Goal: Communication & Community: Answer question/provide support

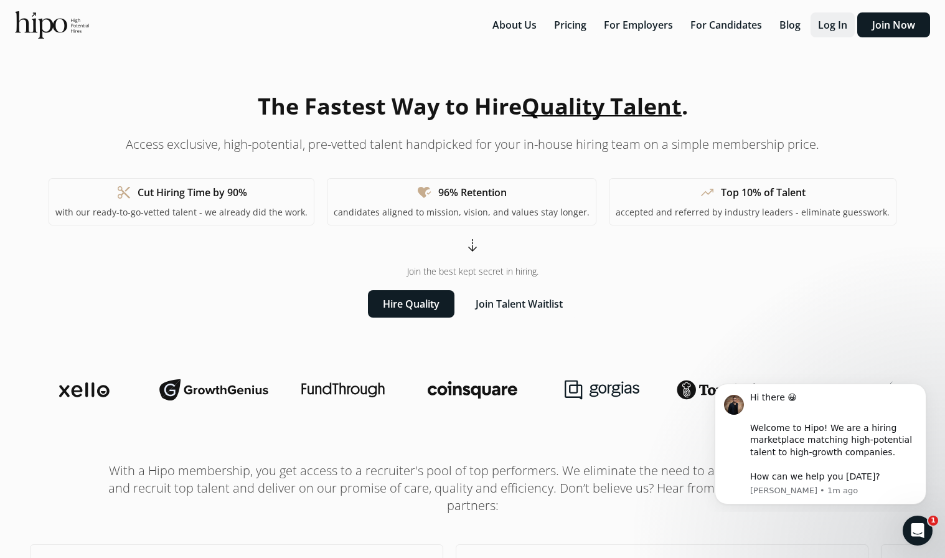
click at [835, 26] on button "Log In" at bounding box center [833, 24] width 44 height 25
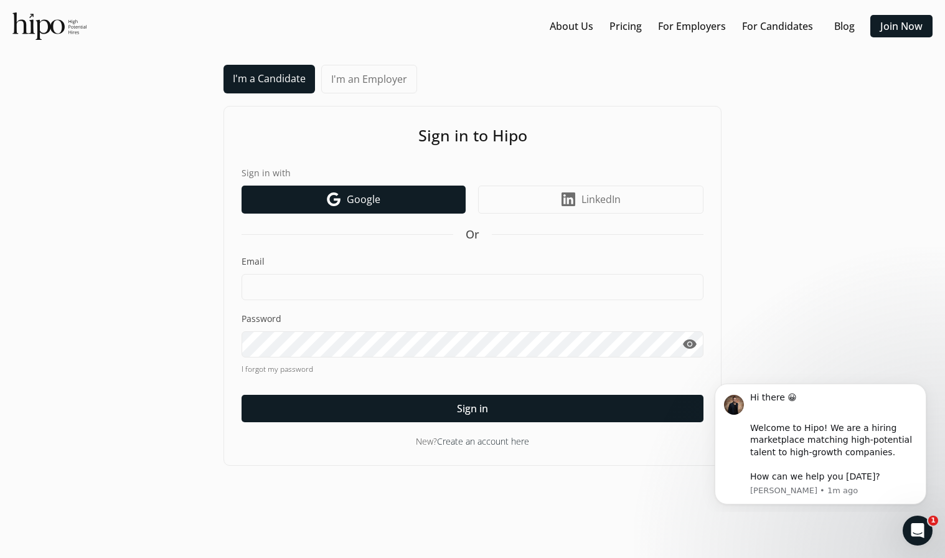
click at [347, 200] on span "Google" at bounding box center [364, 199] width 34 height 15
click at [318, 199] on link "Google icon Google" at bounding box center [354, 200] width 224 height 28
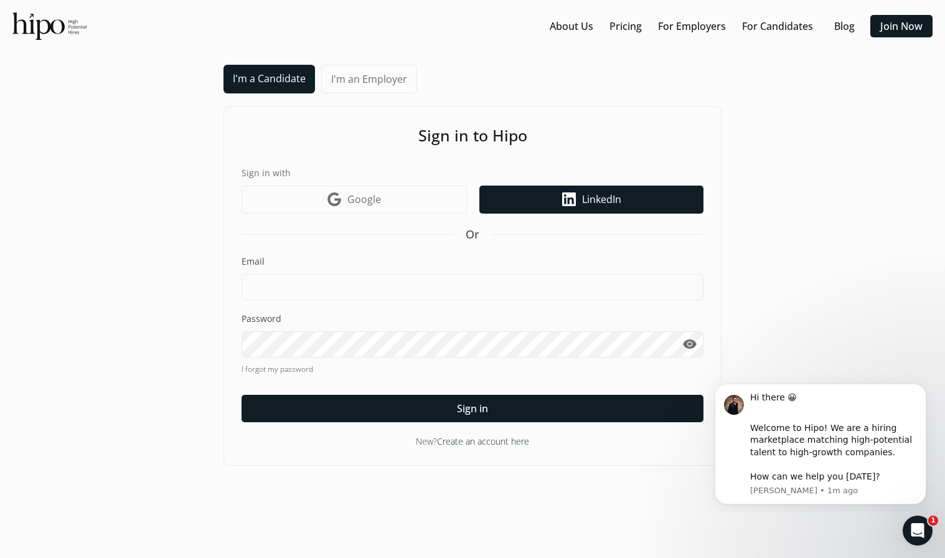
click at [543, 204] on link "LinkedIn icon LinkedIn" at bounding box center [591, 200] width 224 height 28
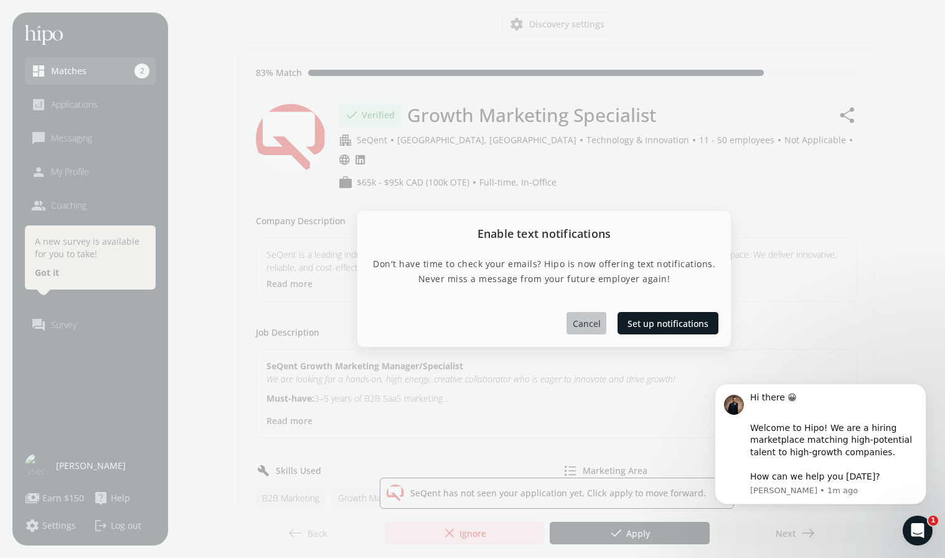
click at [590, 328] on span "Cancel" at bounding box center [587, 322] width 28 height 13
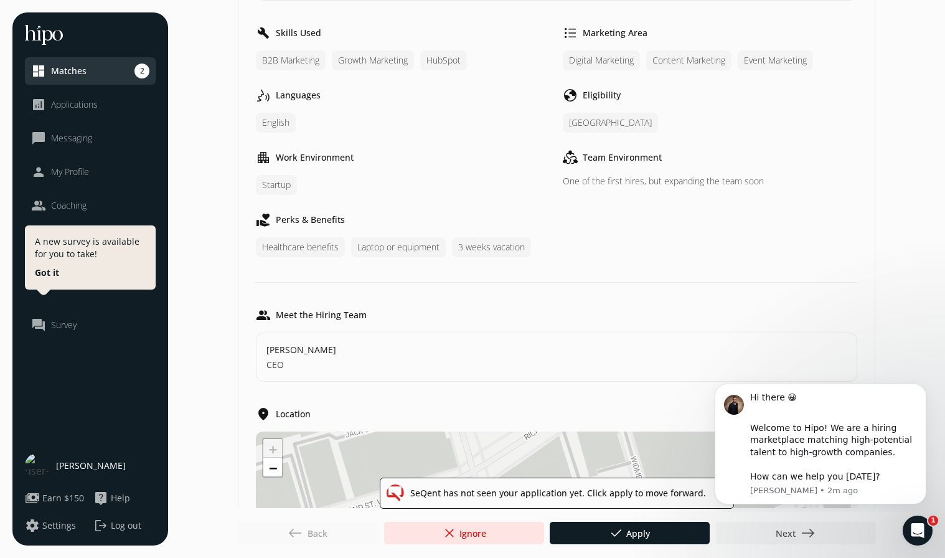
scroll to position [444, 0]
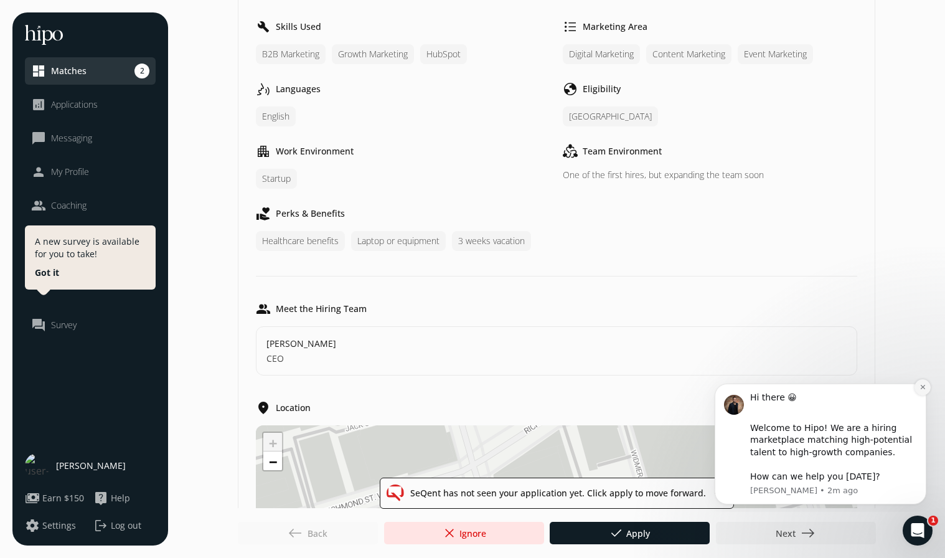
click at [924, 388] on icon "Dismiss notification" at bounding box center [923, 387] width 7 height 7
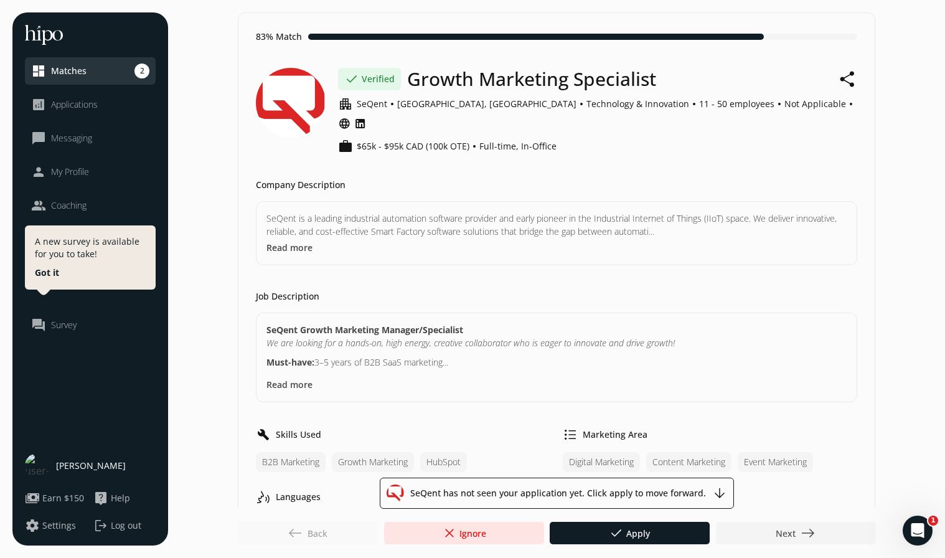
scroll to position [0, 0]
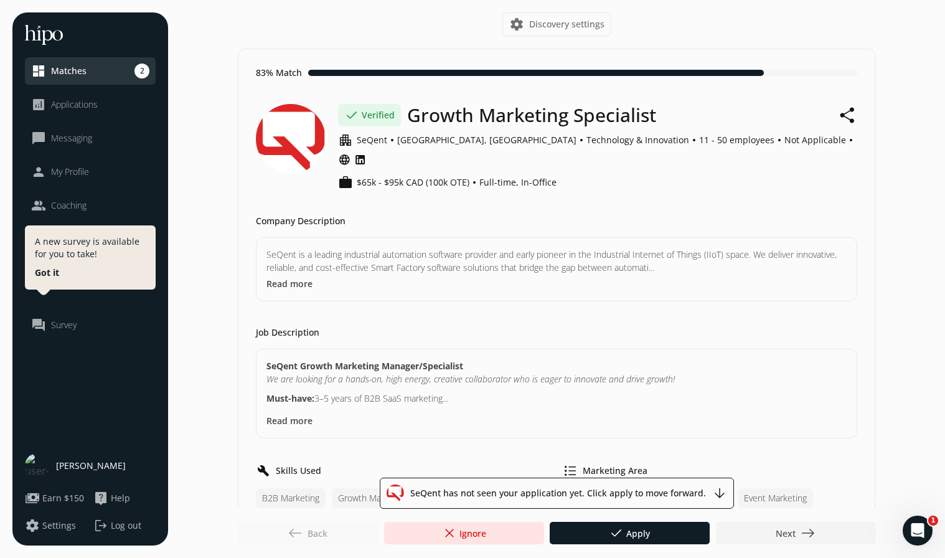
click at [58, 75] on span "Matches" at bounding box center [68, 71] width 35 height 12
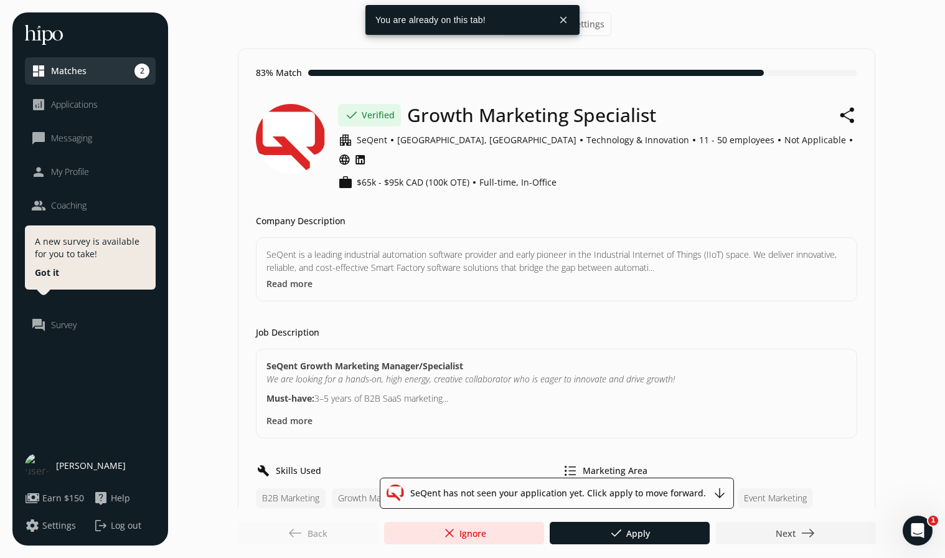
click at [78, 72] on span "Matches" at bounding box center [68, 71] width 35 height 12
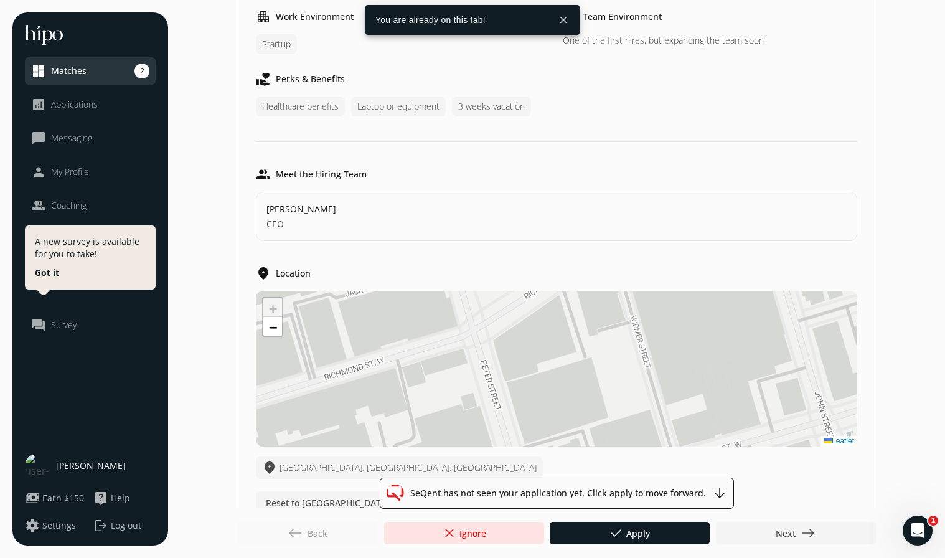
scroll to position [586, 0]
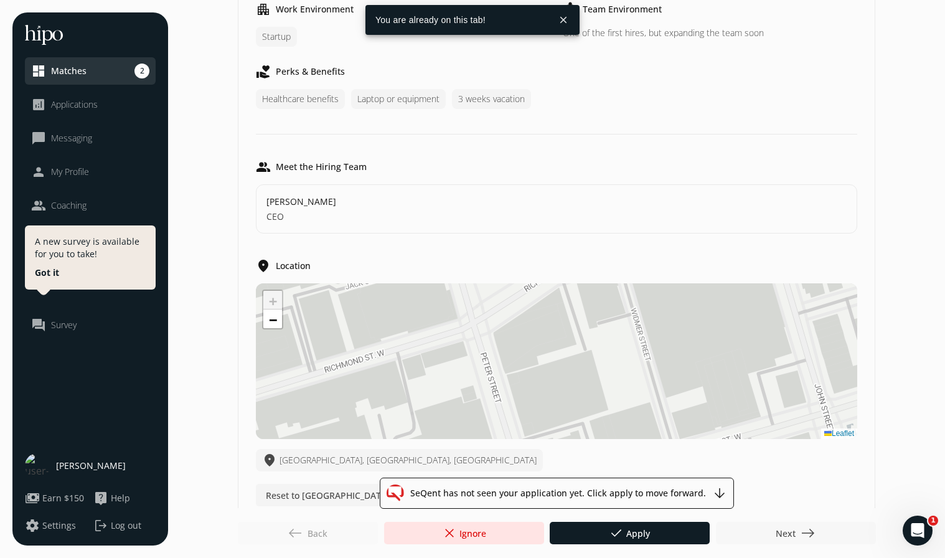
click at [810, 526] on span "east" at bounding box center [808, 533] width 15 height 15
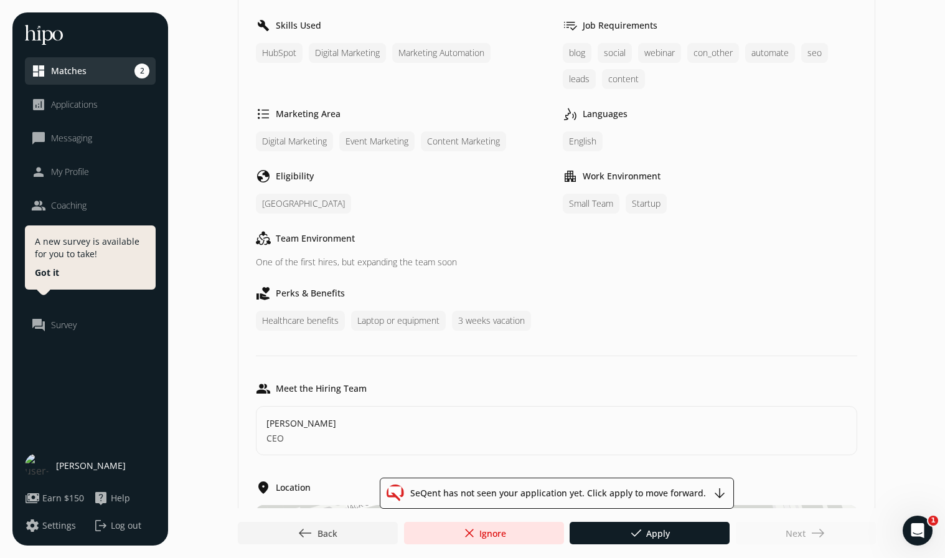
scroll to position [456, 0]
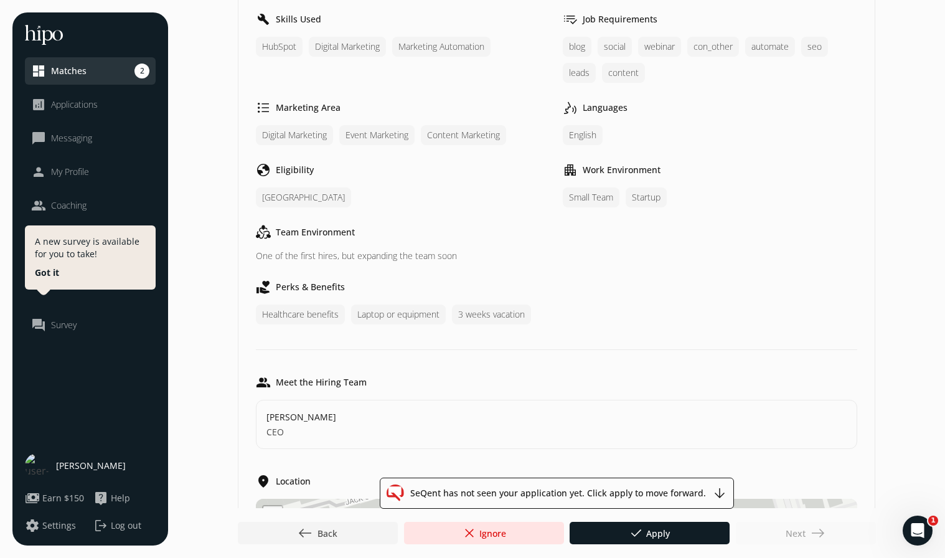
click at [47, 273] on button "Got it" at bounding box center [47, 273] width 24 height 12
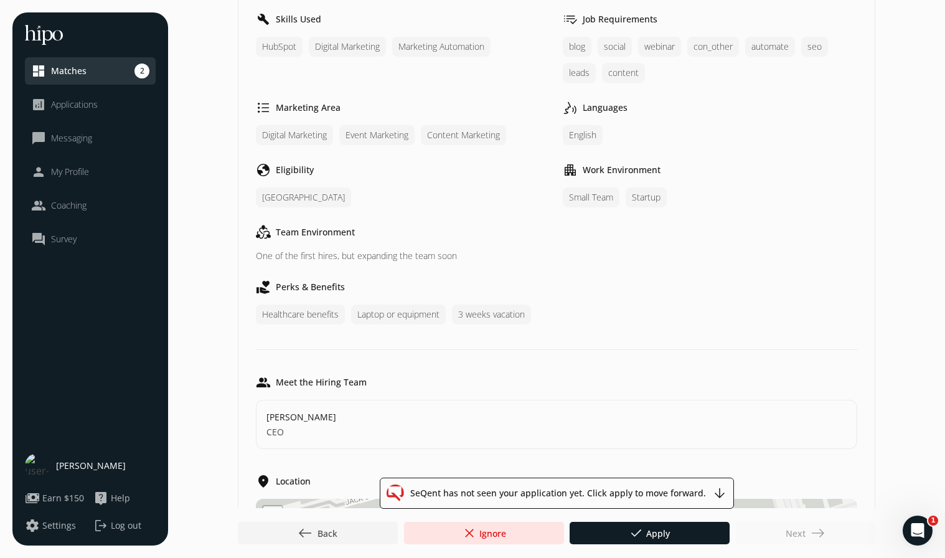
scroll to position [0, 0]
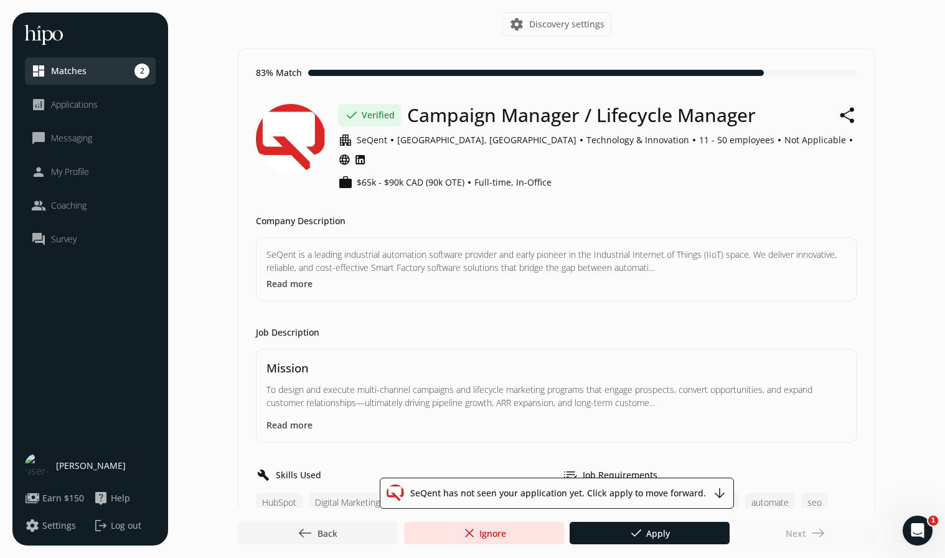
click at [65, 172] on span "My Profile" at bounding box center [70, 172] width 38 height 12
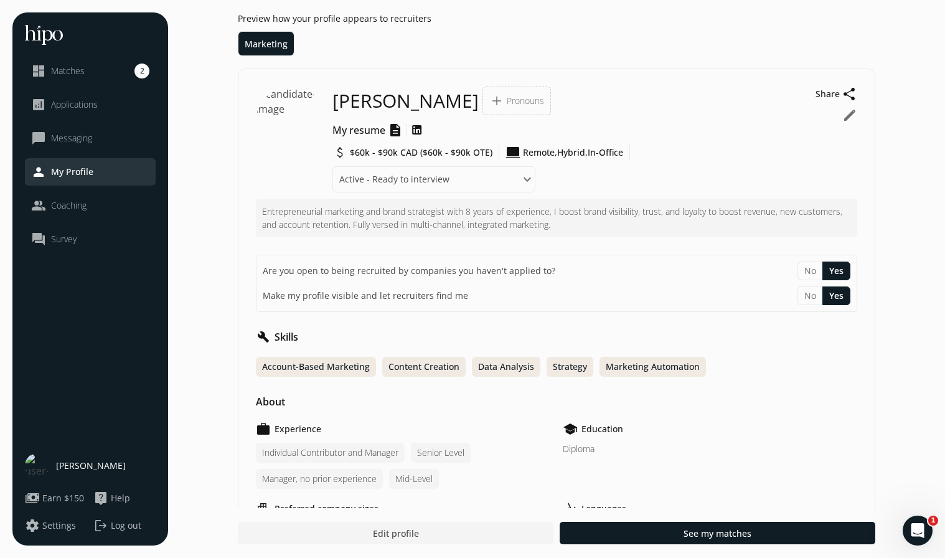
click at [836, 274] on button "Yes" at bounding box center [837, 271] width 28 height 19
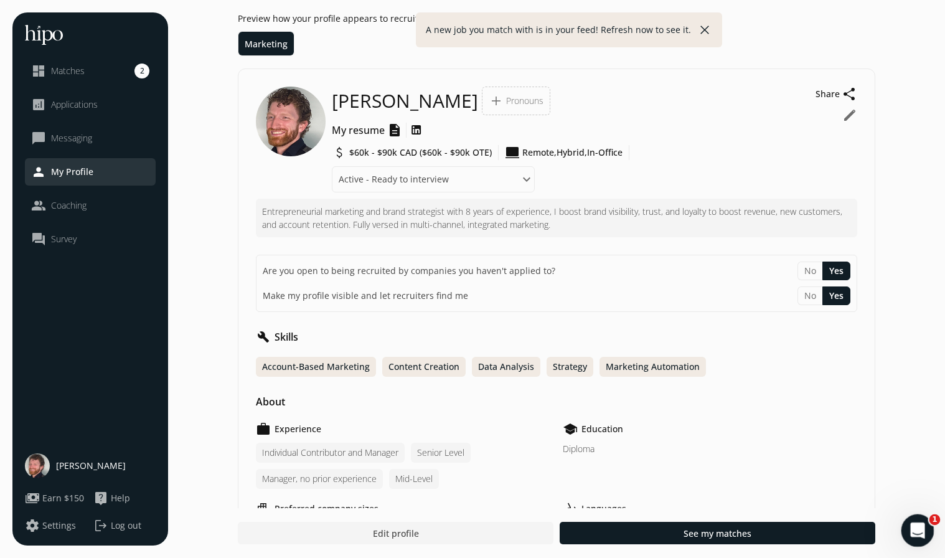
click at [915, 523] on icon "Open Intercom Messenger" at bounding box center [916, 529] width 21 height 21
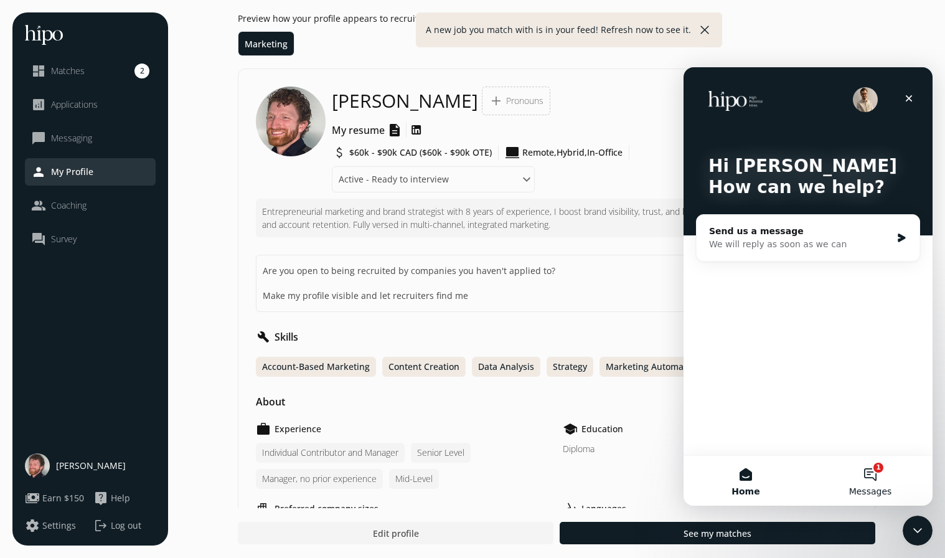
click at [874, 479] on button "1 Messages" at bounding box center [870, 481] width 125 height 50
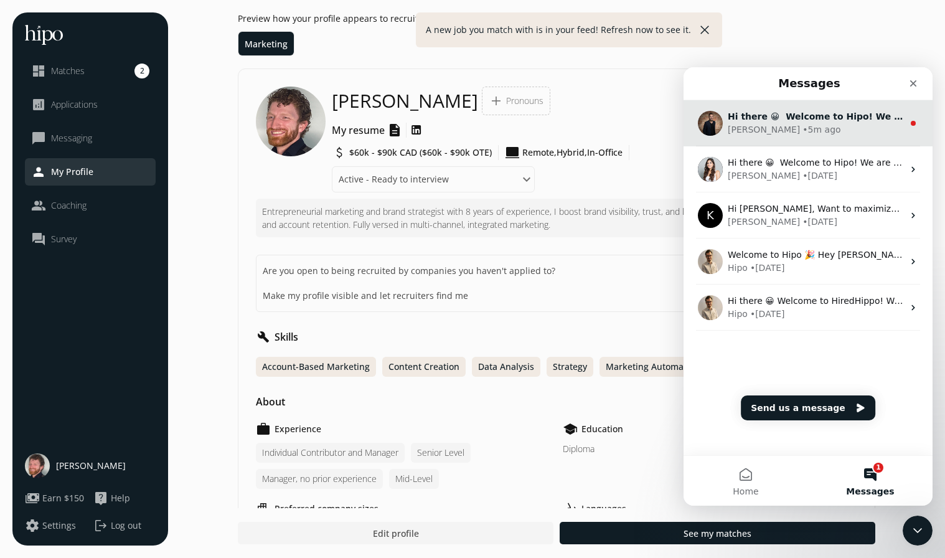
click at [843, 128] on div "Adam • 5m ago" at bounding box center [816, 129] width 176 height 13
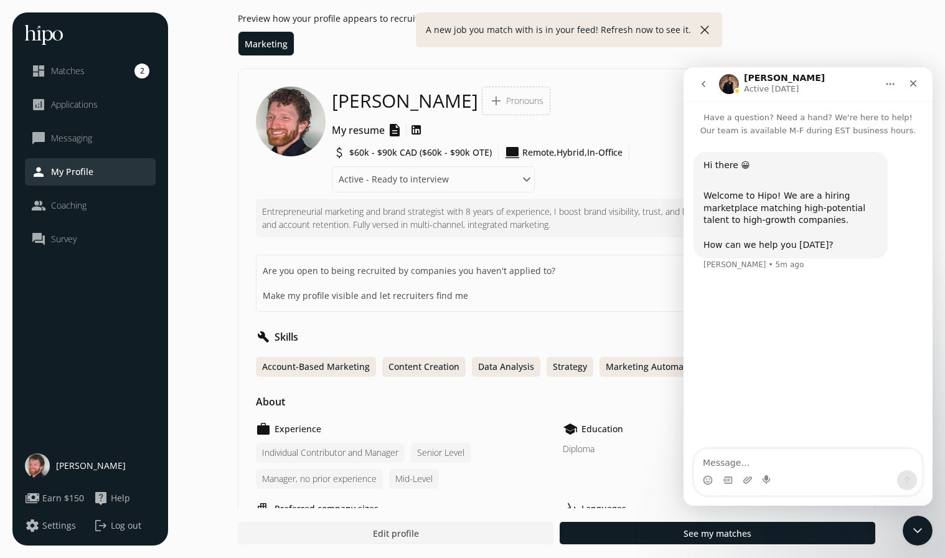
click at [702, 85] on icon "go back" at bounding box center [704, 84] width 10 height 10
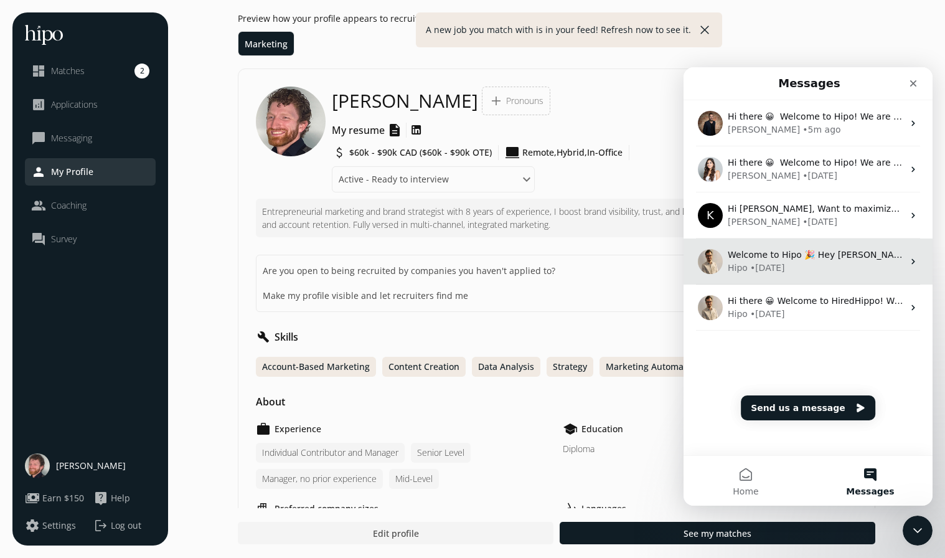
click at [833, 265] on div "Hipo • 123w ago" at bounding box center [816, 268] width 176 height 13
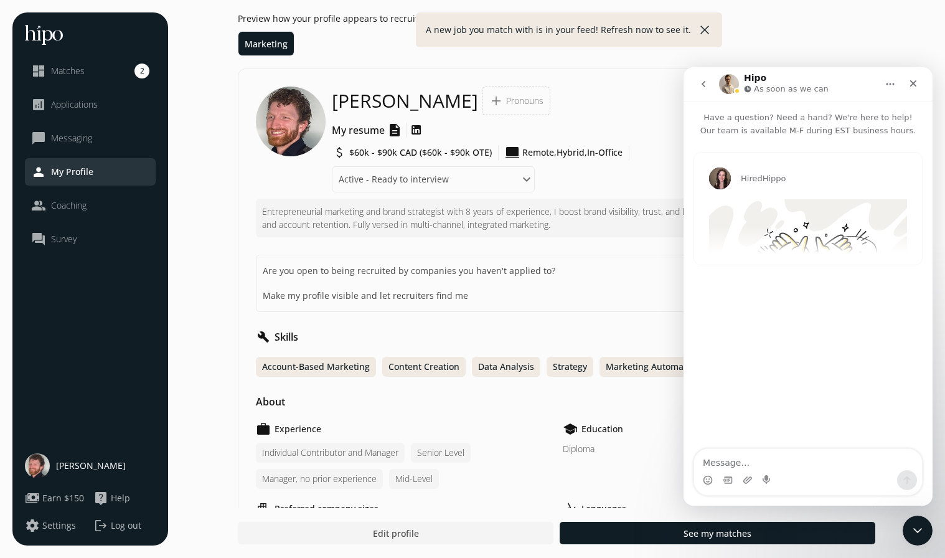
click at [703, 80] on icon "go back" at bounding box center [704, 84] width 10 height 10
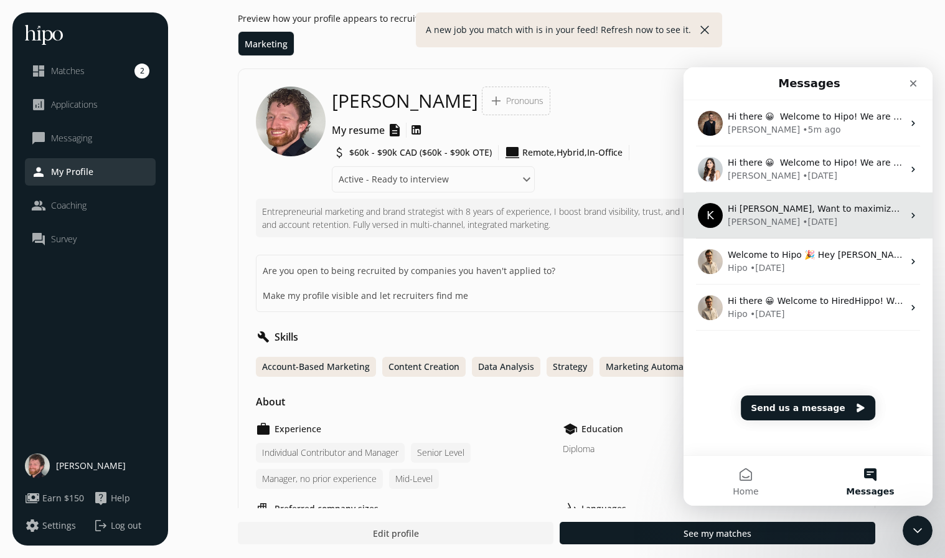
click at [763, 232] on div "K Hi Matthew, Want to maximize your chances of landing an interview and getting…" at bounding box center [808, 215] width 249 height 46
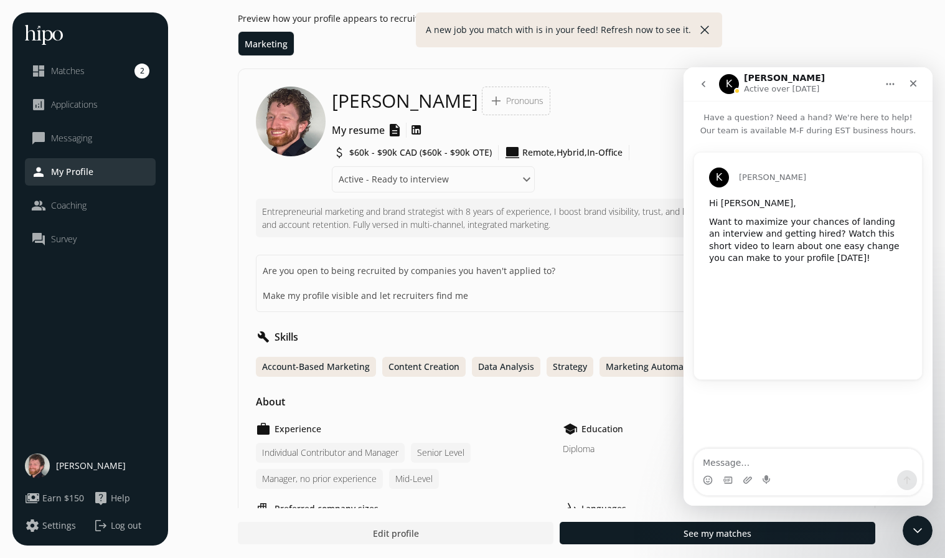
click at [701, 85] on icon "go back" at bounding box center [704, 84] width 10 height 10
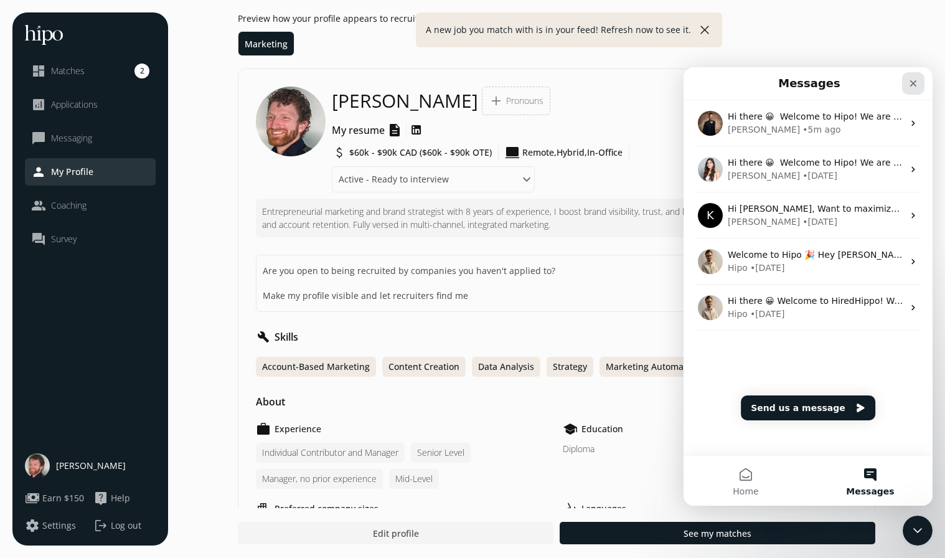
click at [908, 80] on icon "Close" at bounding box center [913, 83] width 10 height 10
